Goal: Task Accomplishment & Management: Manage account settings

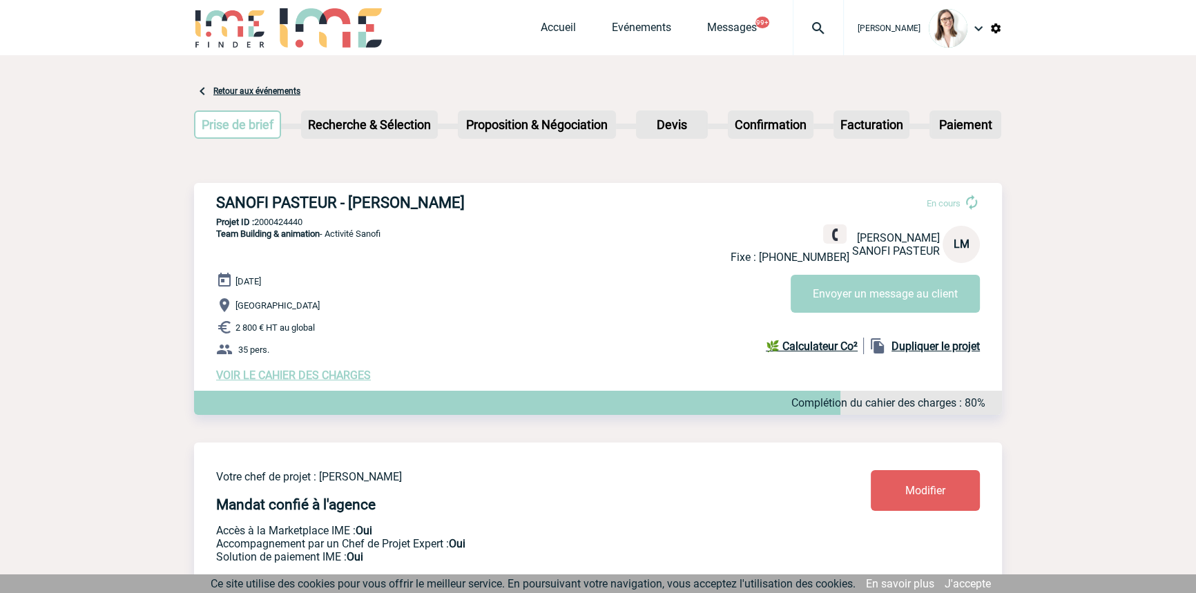
click at [803, 26] on img at bounding box center [818, 28] width 50 height 17
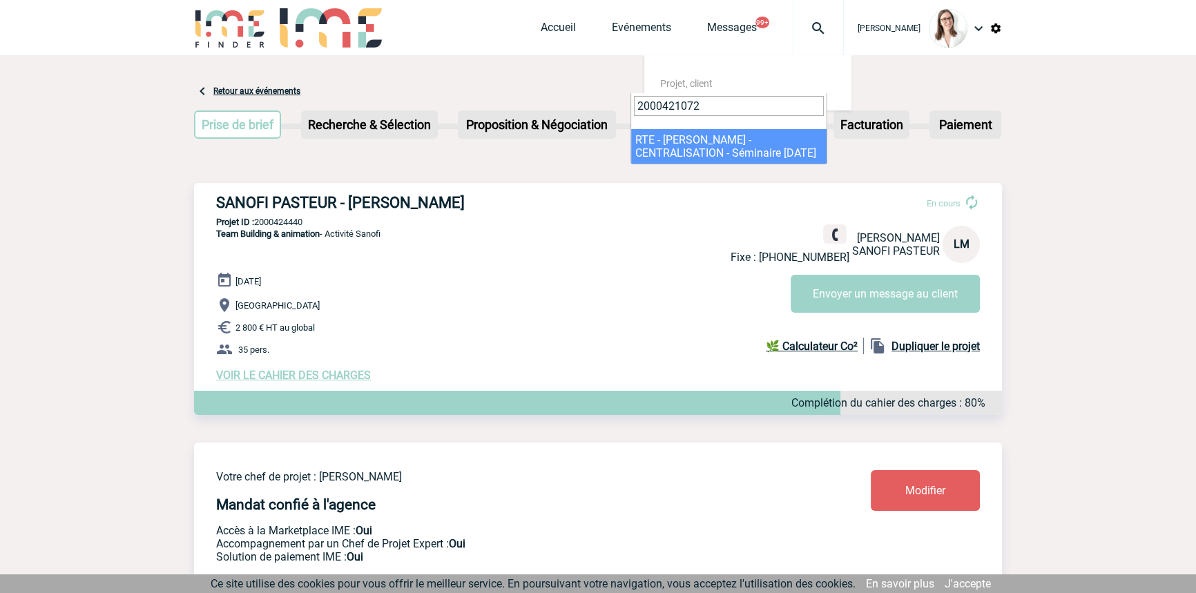
type input "2000421072"
select select "20573"
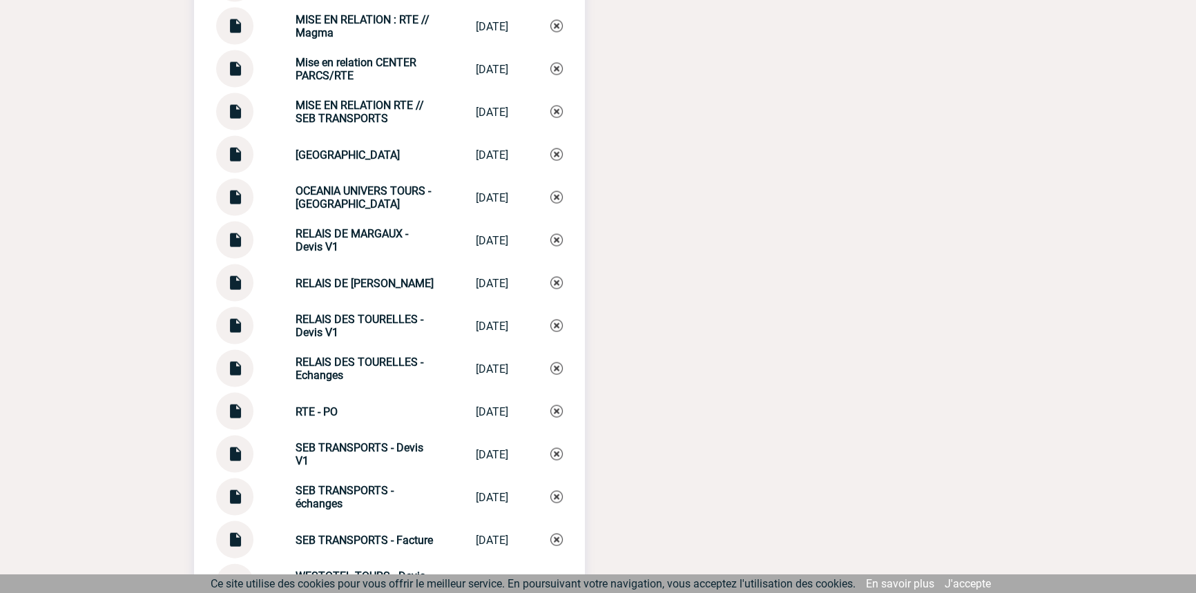
scroll to position [3572, 0]
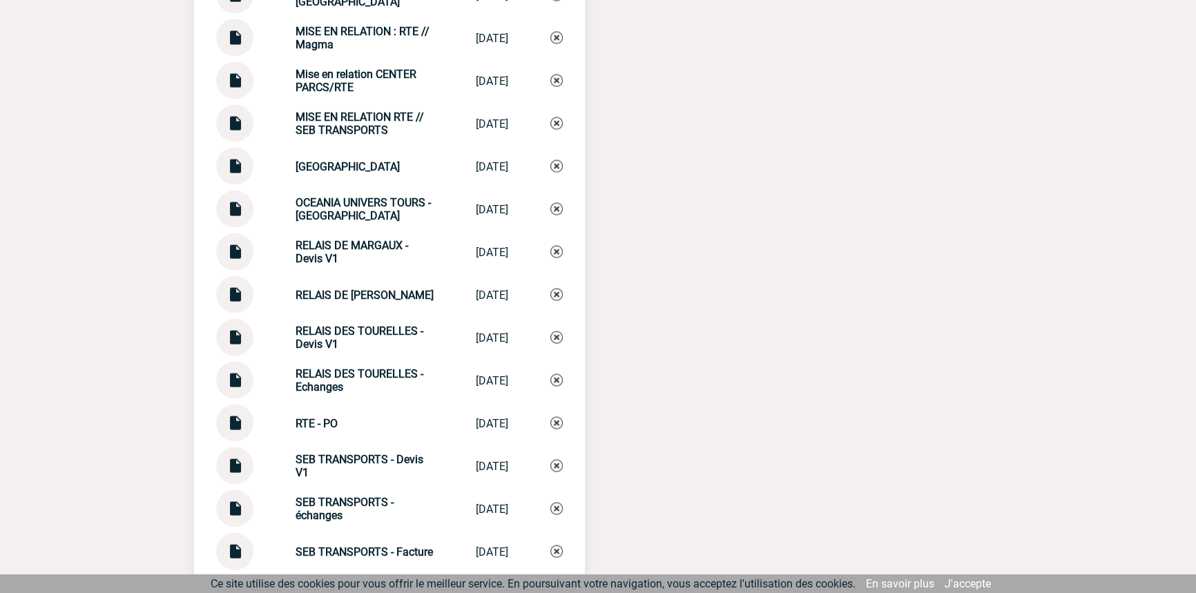
click at [347, 80] on strong "Mise en relation CENTER PARCS/RTE" at bounding box center [356, 81] width 121 height 26
click at [347, 79] on strong "Mise en relation CENTER PARCS/RTE" at bounding box center [356, 81] width 121 height 26
click at [347, 81] on strong "Mise en relation CENTER PARCS/RTE" at bounding box center [356, 81] width 121 height 26
copy div "Mise en relation CENTER PARCS/RTE Mise en relatio..."
click at [557, 82] on img at bounding box center [556, 81] width 12 height 12
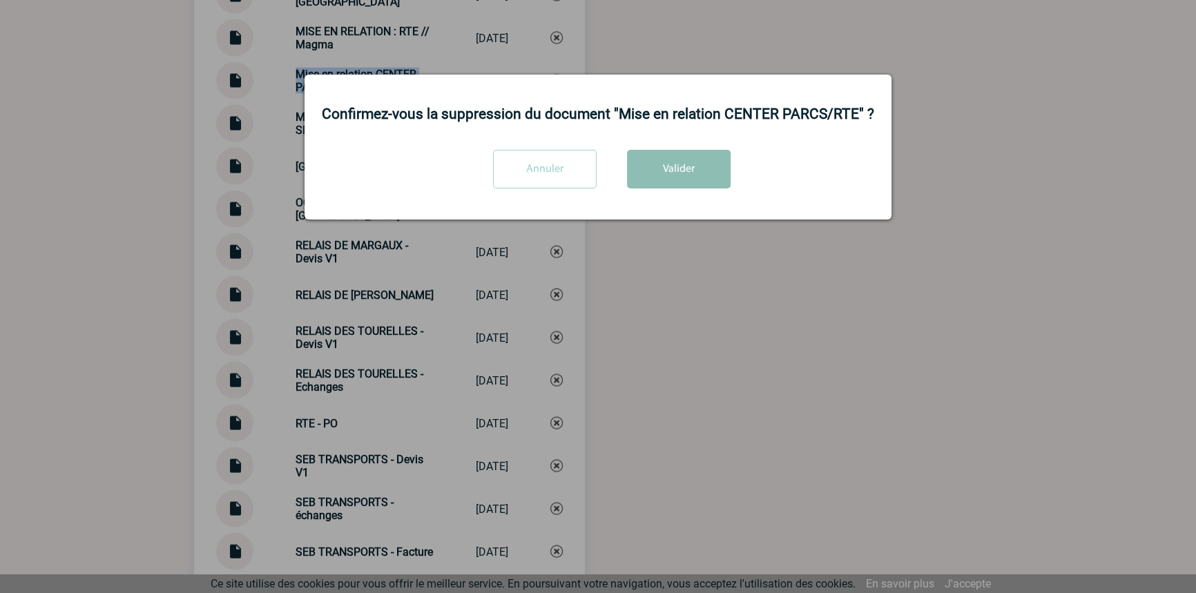
click at [681, 164] on button "Valider" at bounding box center [679, 169] width 104 height 39
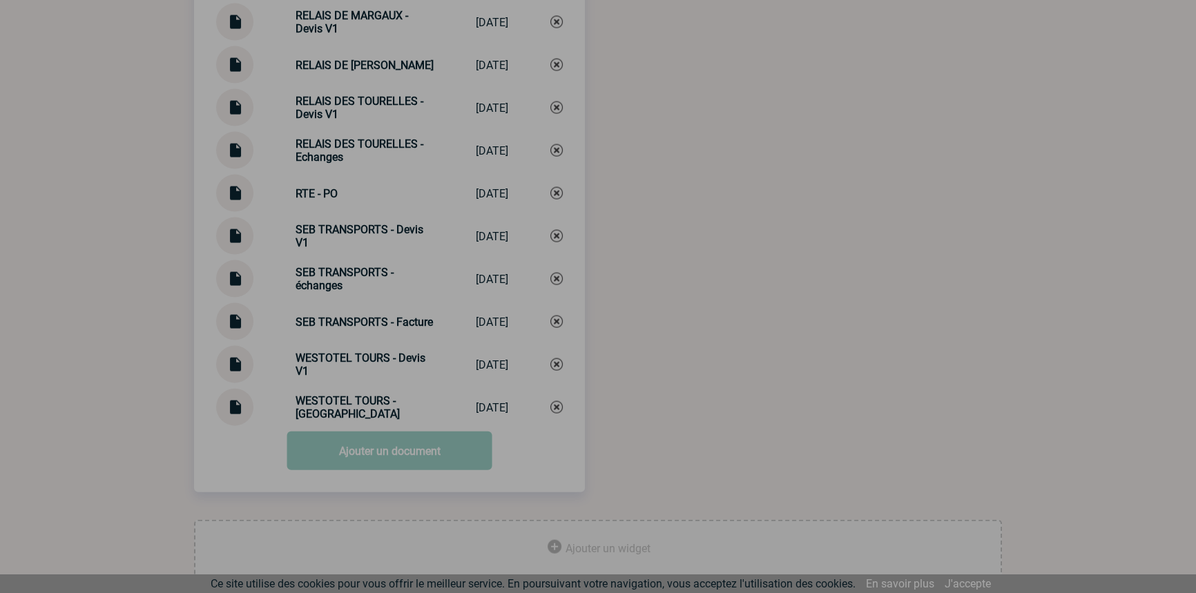
scroll to position [3788, 0]
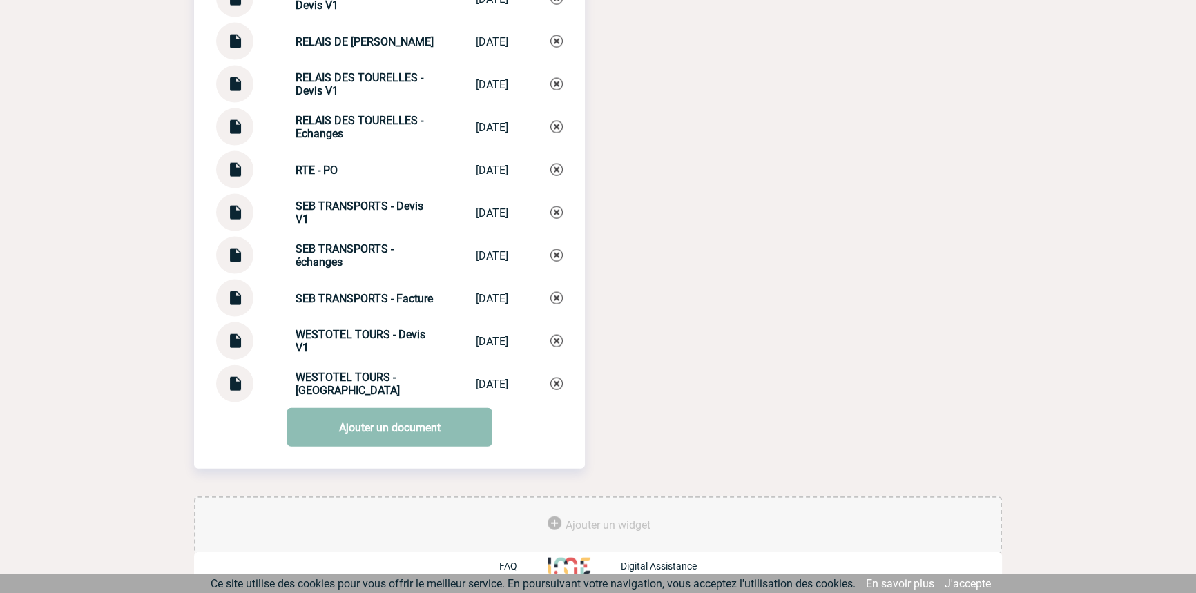
click at [366, 443] on link "Ajouter un document" at bounding box center [389, 427] width 205 height 39
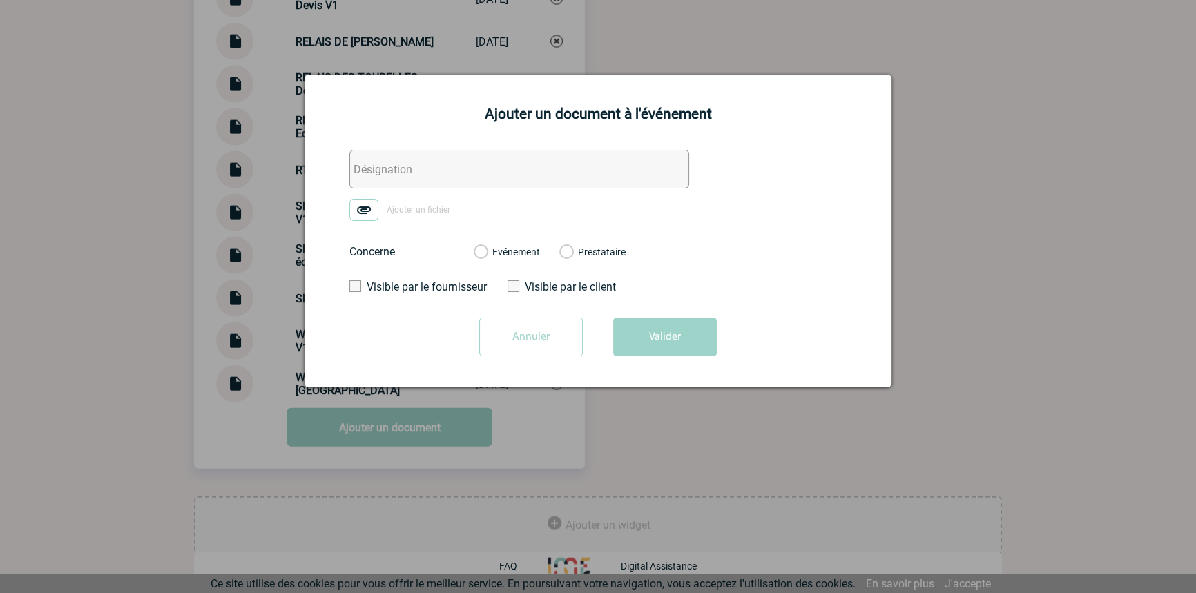
drag, startPoint x: 414, startPoint y: 174, endPoint x: 375, endPoint y: 204, distance: 49.3
click at [414, 174] on input "text" at bounding box center [519, 169] width 340 height 39
paste input "Mise en relation CENTER PARCS/RTE"
type input "Mise en relation CENTER PARCS/RTE"
click at [368, 209] on img at bounding box center [363, 210] width 29 height 22
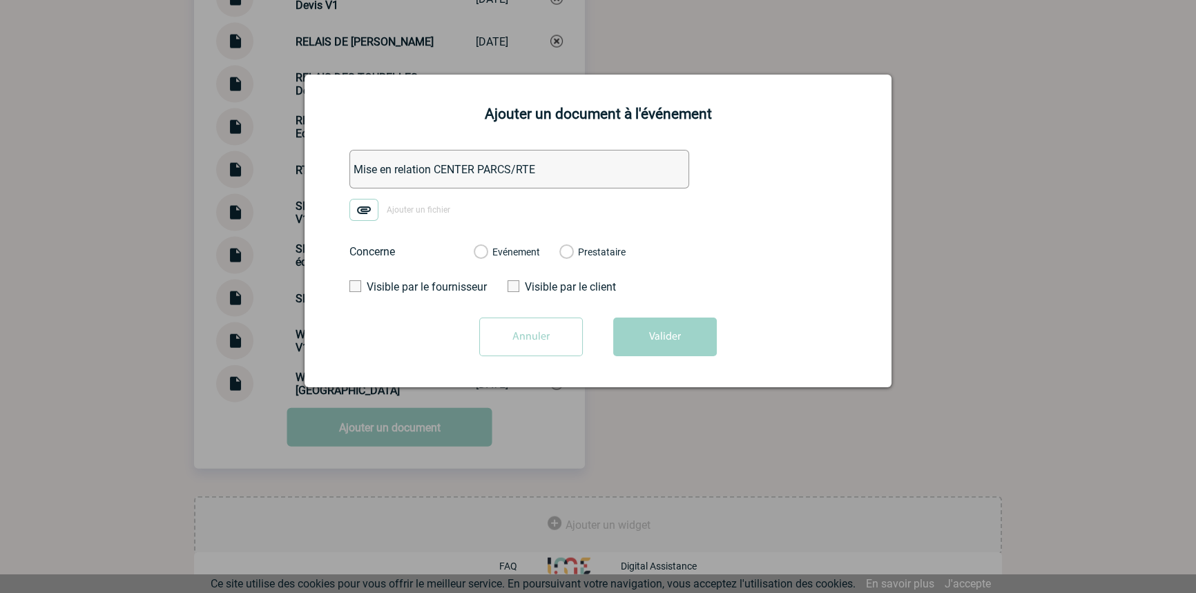
click at [0, 0] on input "Ajouter un fichier" at bounding box center [0, 0] width 0 height 0
click at [487, 249] on label "Evénement" at bounding box center [480, 253] width 13 height 12
click at [0, 0] on input "Evénement" at bounding box center [0, 0] width 0 height 0
click at [641, 331] on button "Valider" at bounding box center [665, 337] width 104 height 39
